Goal: Share content: Share content

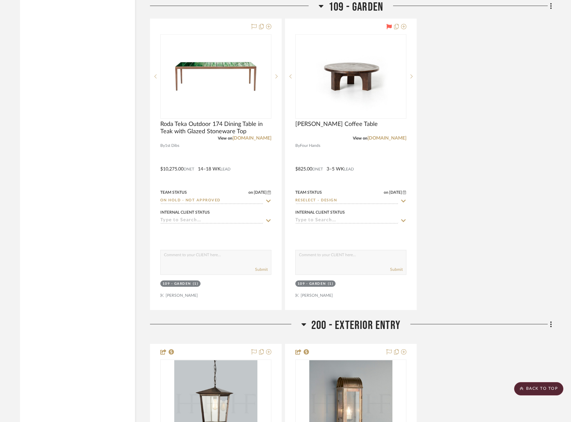
scroll to position [366, 0]
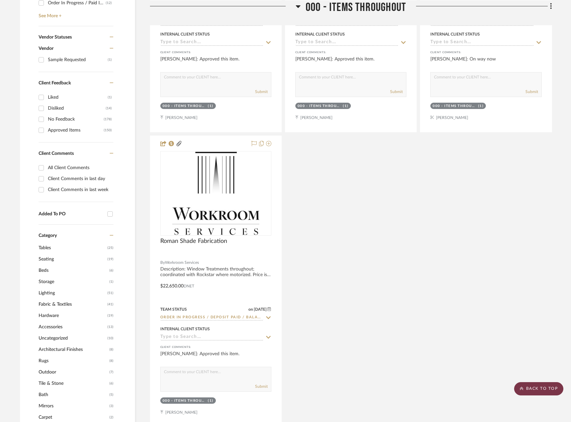
drag, startPoint x: 527, startPoint y: 399, endPoint x: 530, endPoint y: 394, distance: 6.6
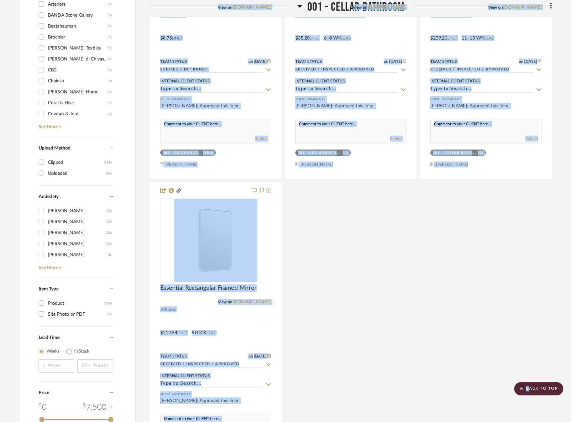
scroll to position [997, 0]
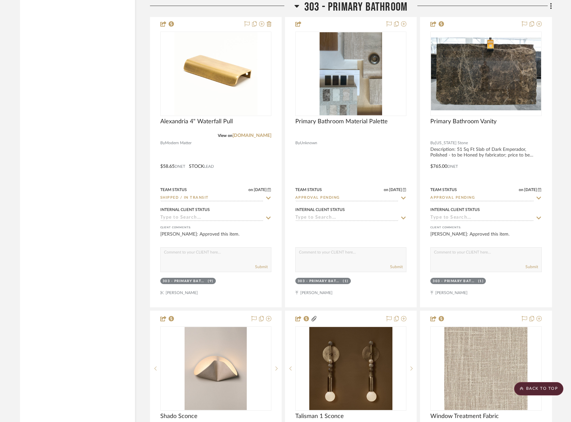
scroll to position [11735, 0]
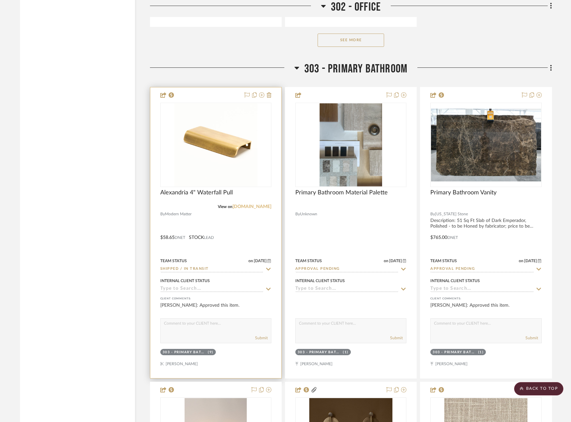
click at [251, 207] on link "modern-matter.com" at bounding box center [251, 206] width 39 height 5
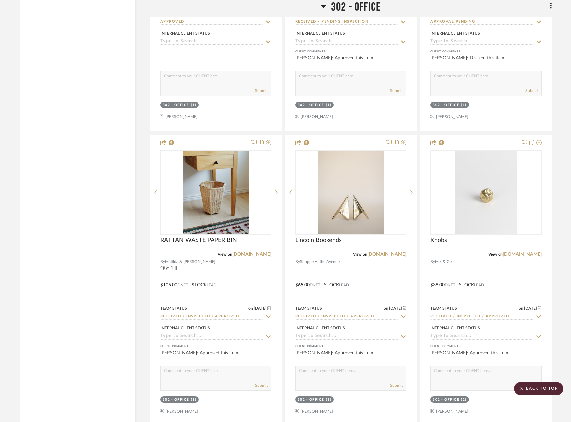
scroll to position [10968, 0]
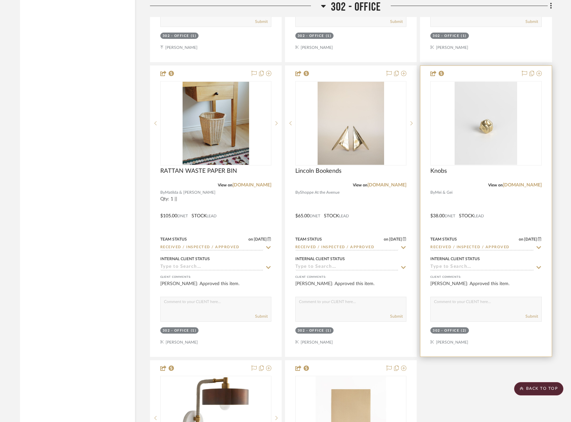
click at [504, 208] on div at bounding box center [485, 211] width 131 height 291
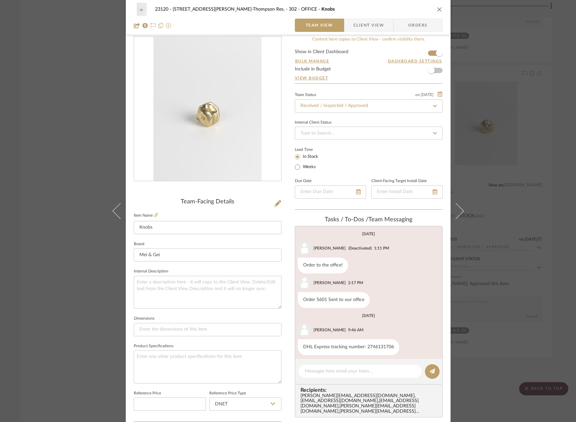
scroll to position [0, 0]
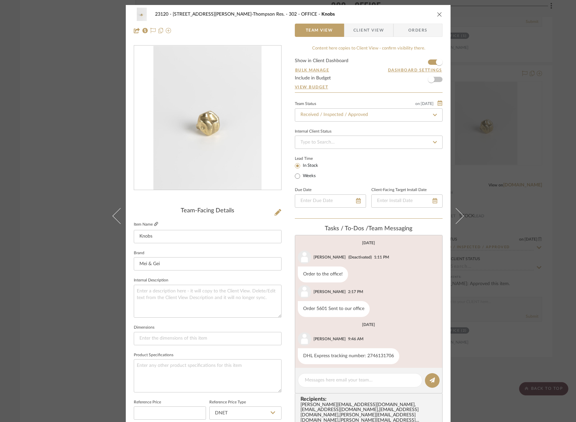
click at [154, 226] on icon at bounding box center [156, 224] width 4 height 4
click at [354, 34] on span "Client View" at bounding box center [368, 30] width 31 height 13
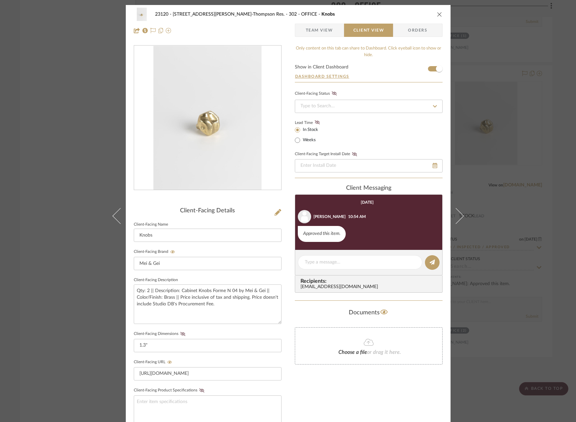
click at [307, 34] on span "Team View" at bounding box center [319, 30] width 27 height 13
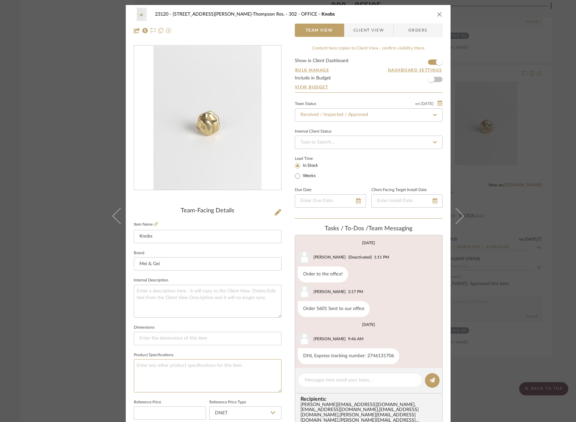
drag, startPoint x: 229, startPoint y: 370, endPoint x: 99, endPoint y: 327, distance: 137.1
drag, startPoint x: 99, startPoint y: 327, endPoint x: 77, endPoint y: 334, distance: 23.3
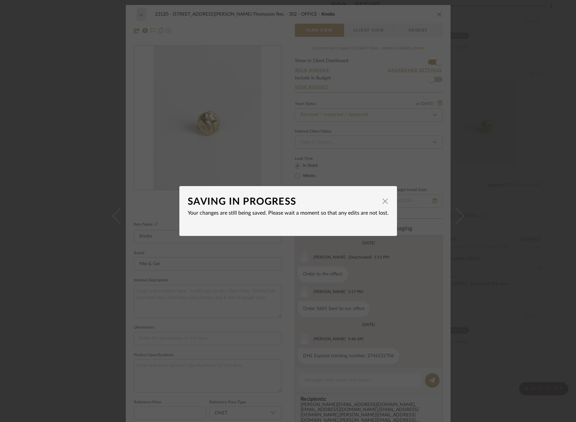
drag, startPoint x: 77, startPoint y: 334, endPoint x: 303, endPoint y: 204, distance: 260.1
click at [303, 204] on div "SAVING IN PROGRESS" at bounding box center [283, 202] width 191 height 15
click at [384, 199] on span "button" at bounding box center [384, 201] width 13 height 13
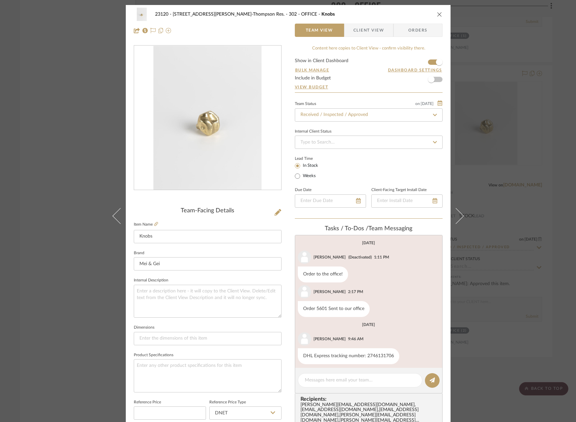
click at [359, 35] on span "Client View" at bounding box center [368, 30] width 31 height 13
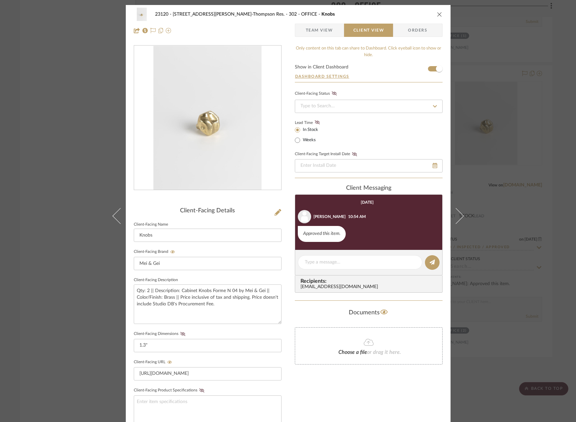
click at [21, 183] on div "23120 - 239 Dean St, Unwin-Thompson Res. 302 - OFFICE Knobs Team View Client Vi…" at bounding box center [288, 211] width 576 height 422
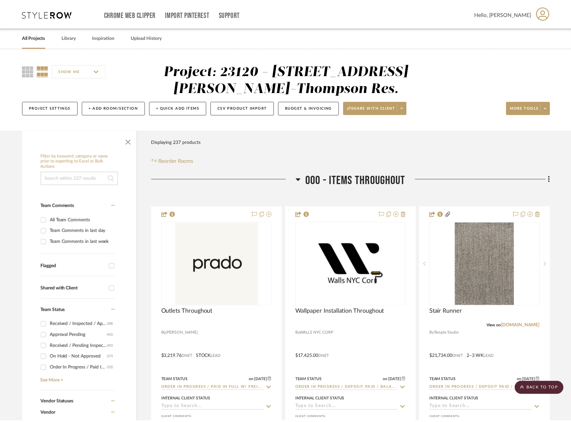
scroll to position [10968, 0]
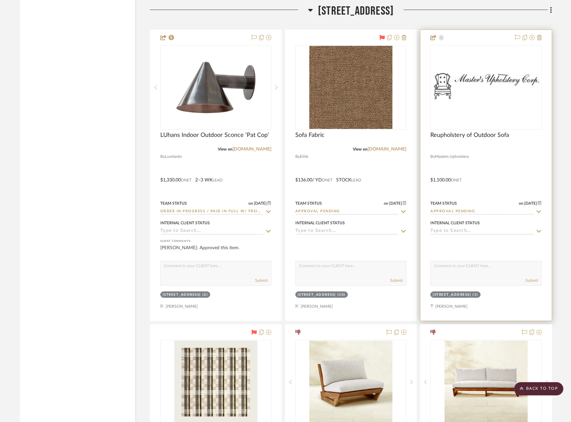
scroll to position [14160, 0]
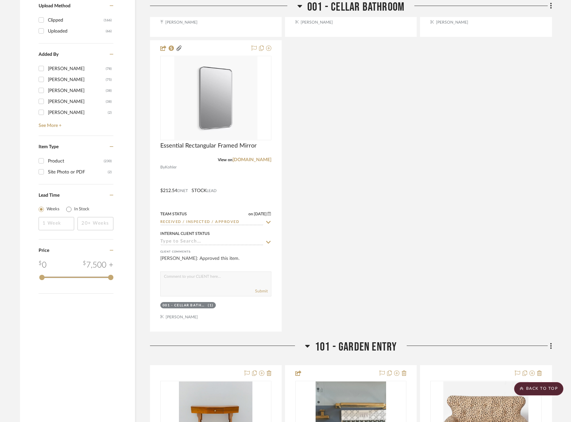
scroll to position [0, 0]
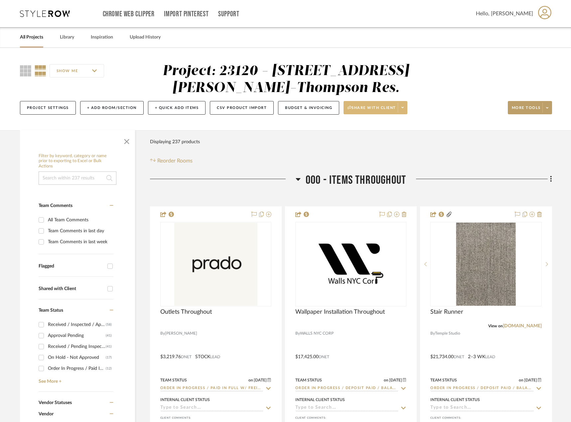
click at [406, 108] on span at bounding box center [402, 108] width 9 height 10
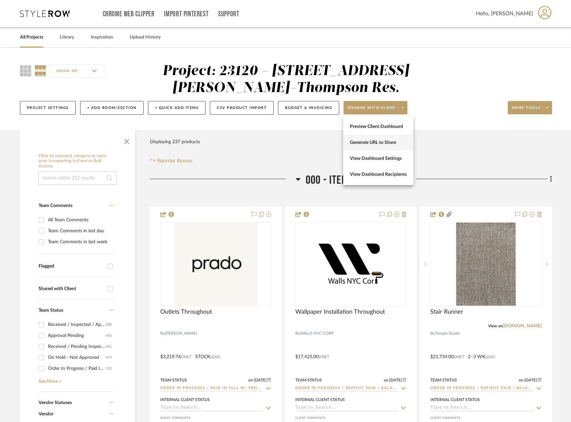
click at [400, 142] on span "Generate URL to Share" at bounding box center [378, 143] width 57 height 6
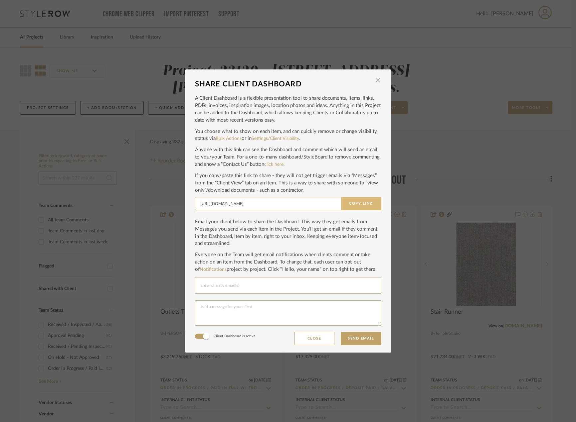
click at [365, 207] on button "Copy Link" at bounding box center [361, 203] width 40 height 13
click at [227, 287] on input "Email selection" at bounding box center [288, 286] width 176 height 8
click at [229, 285] on input "Email selection" at bounding box center [288, 286] width 176 height 8
paste input "jameswgthompson@gmail.com"
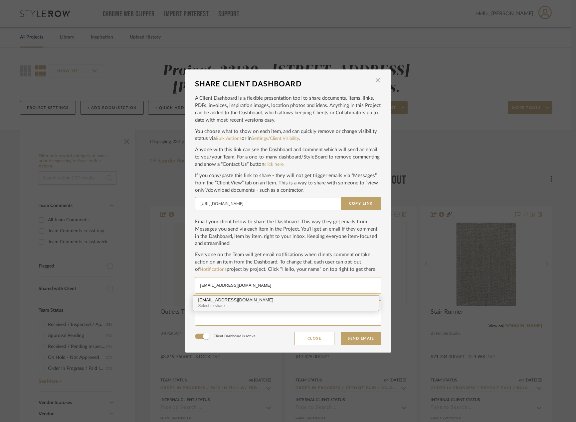
type input "jameswgthompson@gmail.com"
click at [257, 307] on div "Select to share" at bounding box center [285, 306] width 175 height 6
click at [305, 286] on input "Email selection" at bounding box center [324, 286] width 104 height 8
paste input "stephunwin1@gmail.com"
type input "stephunwin1@gmail.com"
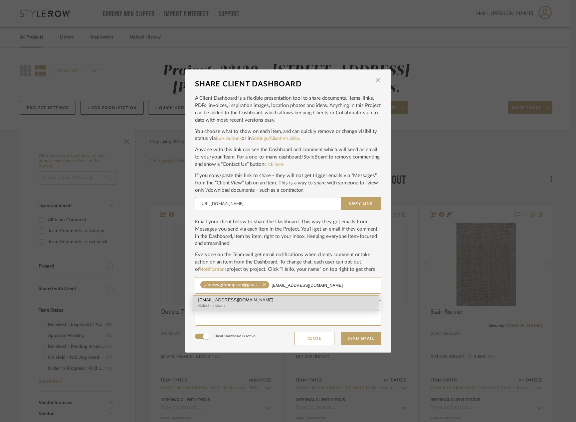
click at [239, 302] on div "stephunwin1@gmail.com" at bounding box center [285, 300] width 175 height 5
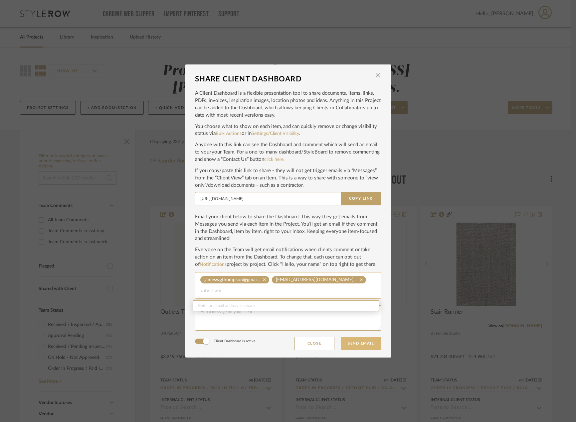
click at [363, 344] on button "Send Email" at bounding box center [360, 343] width 41 height 13
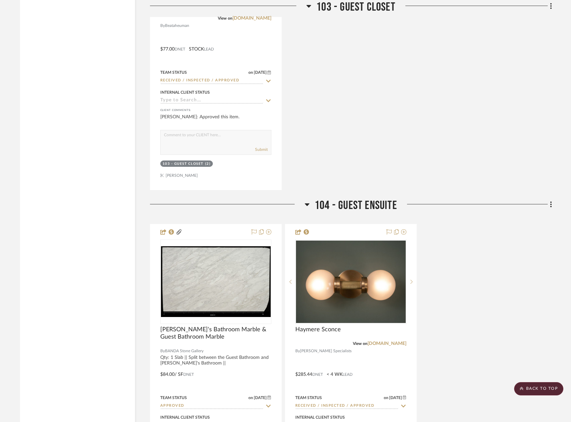
scroll to position [3558, 0]
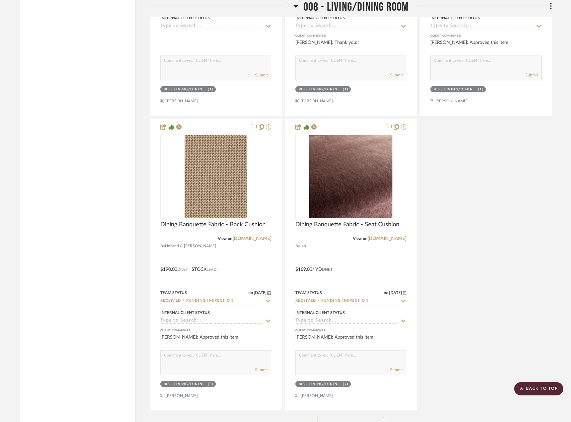
scroll to position [6392, 0]
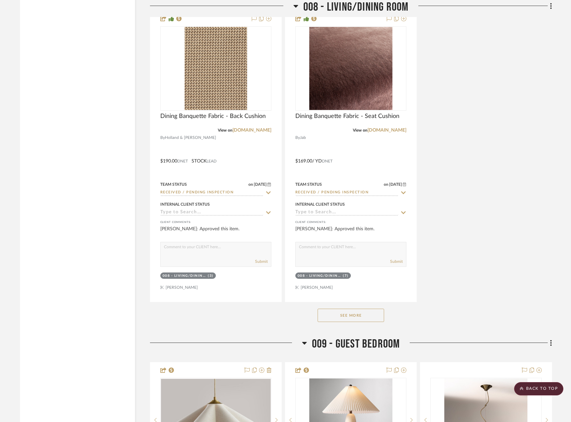
click at [350, 322] on button "See More" at bounding box center [351, 315] width 66 height 13
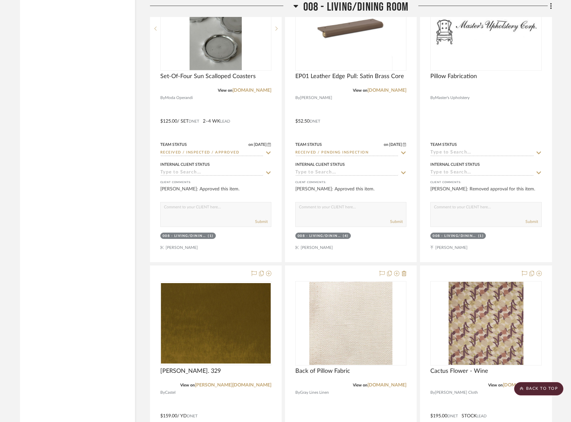
scroll to position [6924, 0]
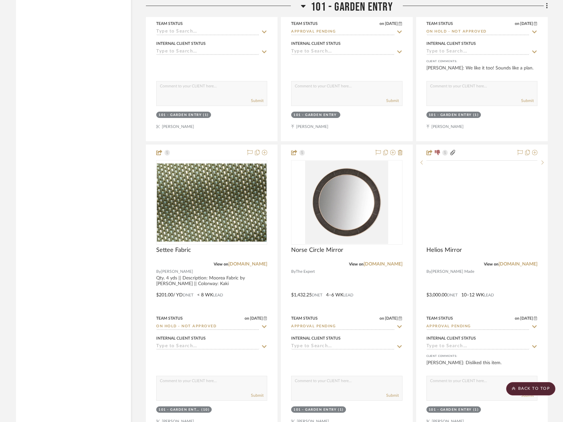
scroll to position [1695, 0]
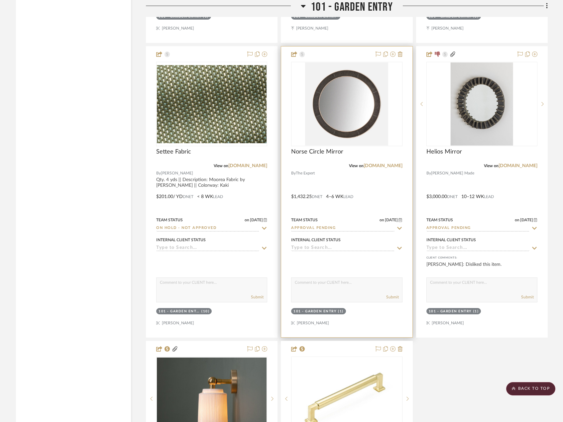
click at [370, 214] on div at bounding box center [346, 192] width 131 height 291
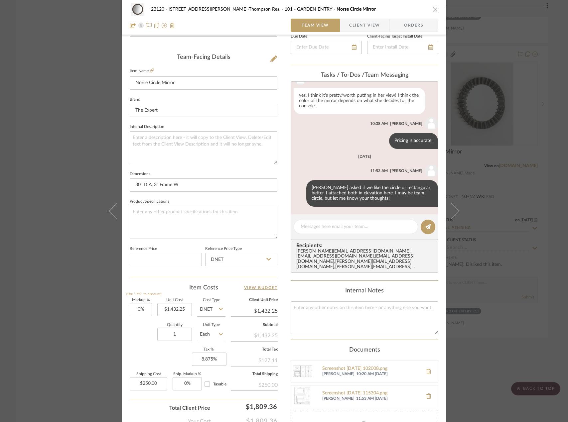
scroll to position [233, 0]
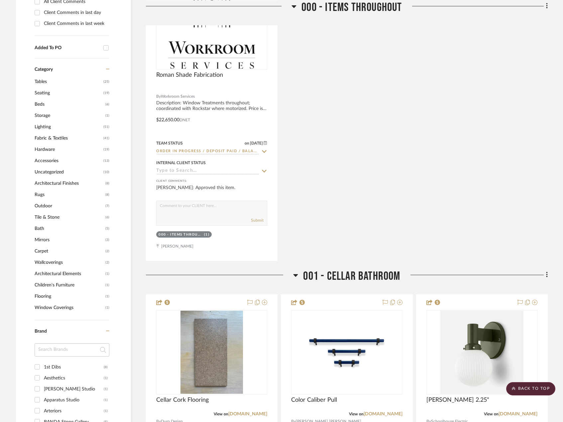
scroll to position [731, 0]
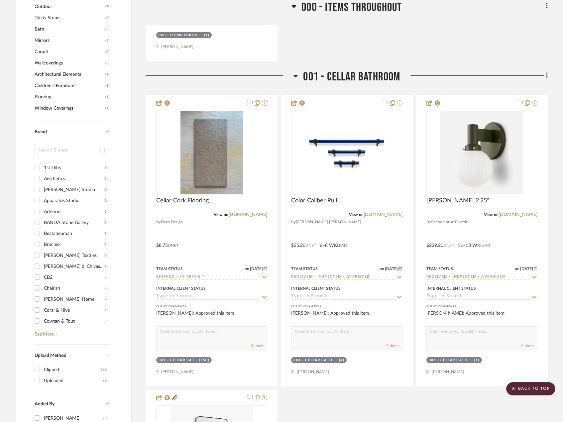
click at [62, 152] on input at bounding box center [72, 150] width 75 height 13
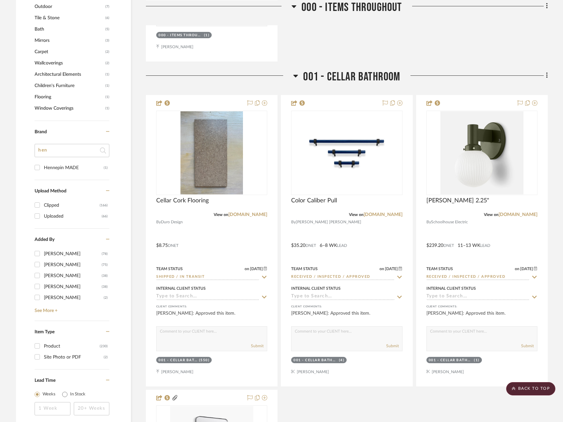
type input "hen"
click at [63, 165] on div "Hennepin MADE" at bounding box center [74, 168] width 60 height 11
click at [43, 165] on input "Hennepin MADE (1)" at bounding box center [37, 167] width 11 height 11
checkbox input "true"
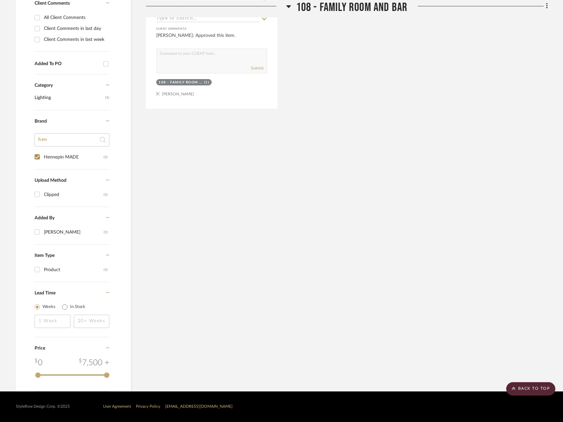
scroll to position [161, 0]
